Goal: Information Seeking & Learning: Compare options

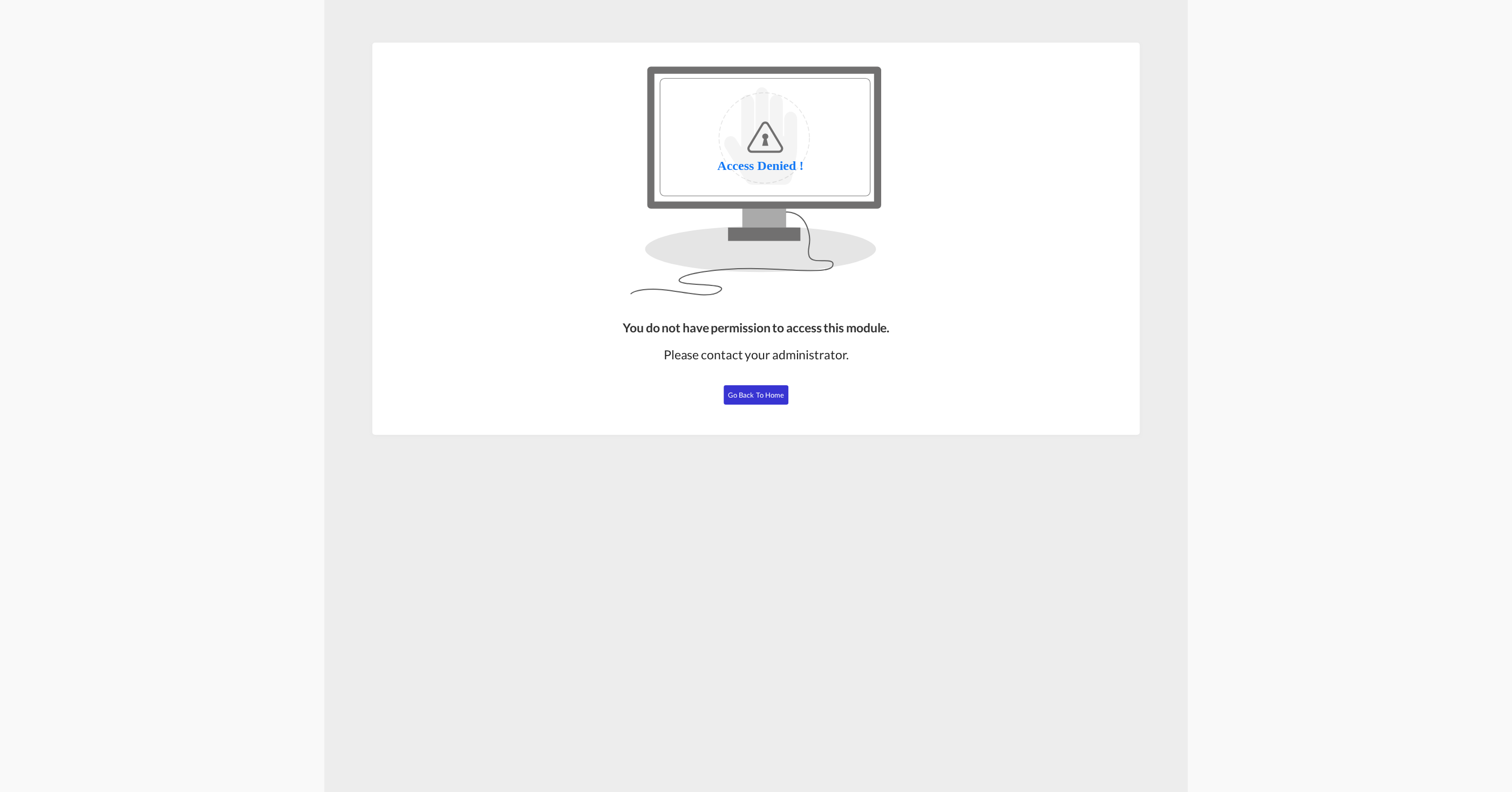
click at [765, 388] on button "Go Back to Home" at bounding box center [756, 394] width 65 height 19
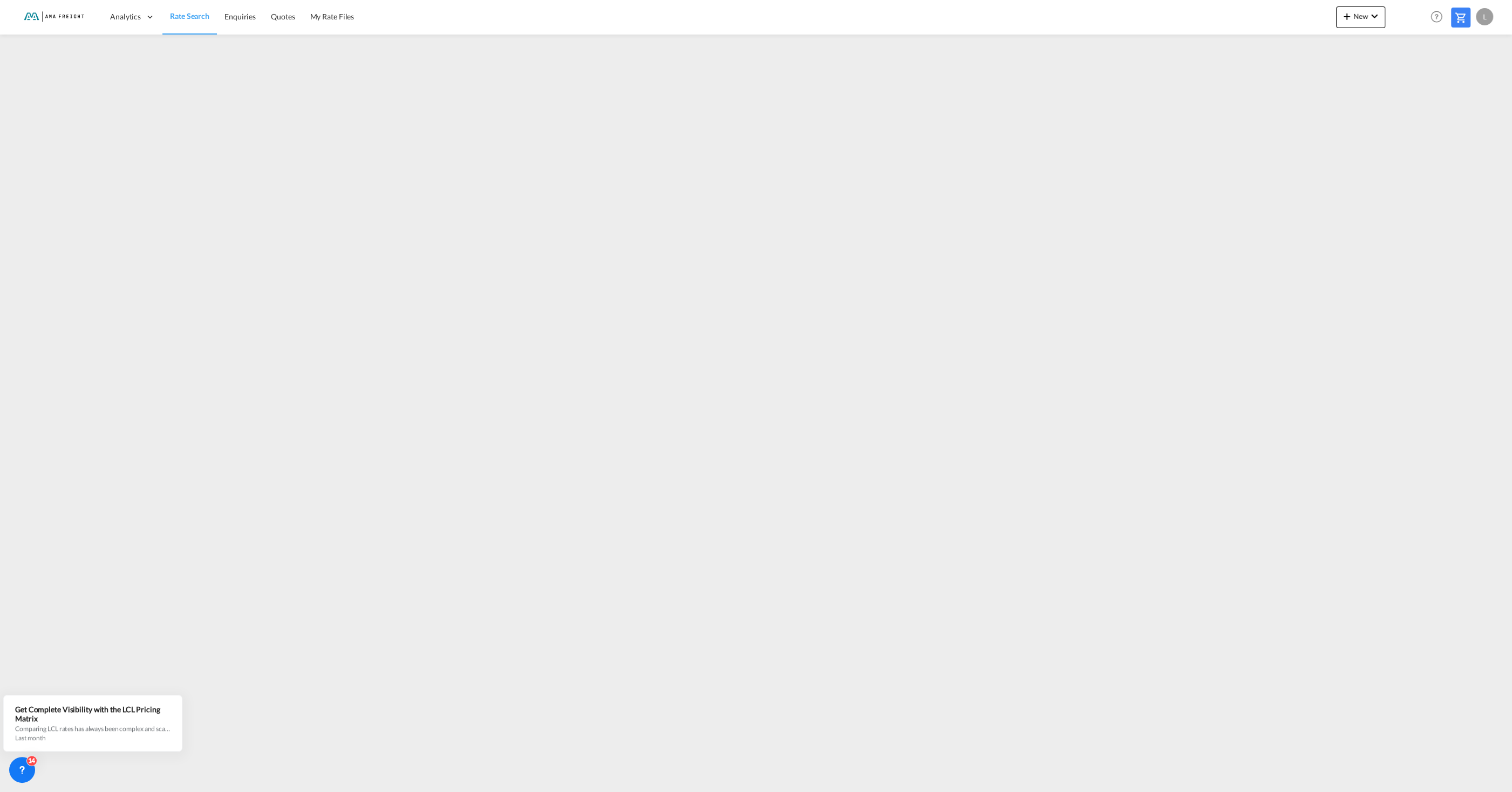
click at [185, 19] on span "Rate Search" at bounding box center [190, 16] width 39 height 9
